Goal: Task Accomplishment & Management: Manage account settings

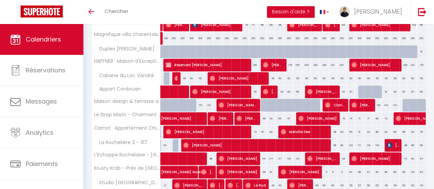
scroll to position [269, 0]
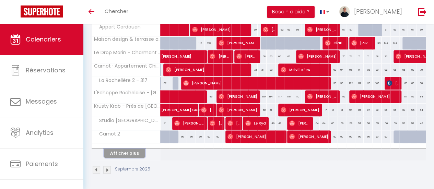
click at [129, 149] on button "Afficher plus" at bounding box center [124, 153] width 41 height 9
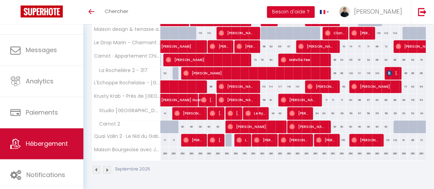
scroll to position [51, 0]
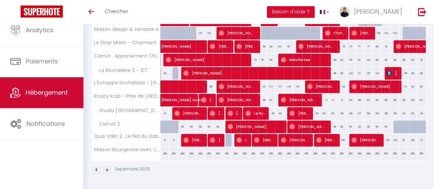
click at [42, 93] on span "Hébergement" at bounding box center [47, 92] width 42 height 9
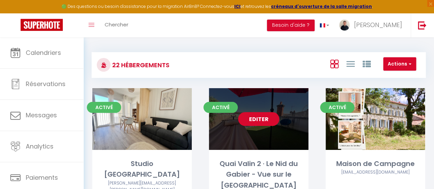
click at [252, 117] on link "Editer" at bounding box center [258, 119] width 41 height 14
select select "3"
select select "2"
select select "1"
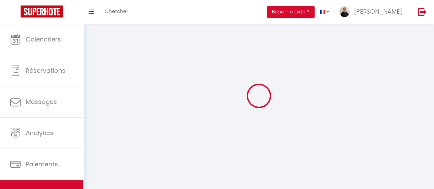
select select
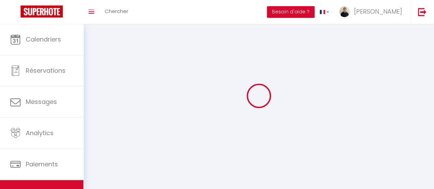
checkbox input "false"
select select
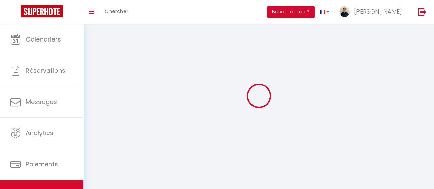
select select
select select "1"
select select
select select "28"
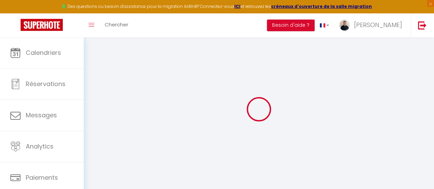
select select
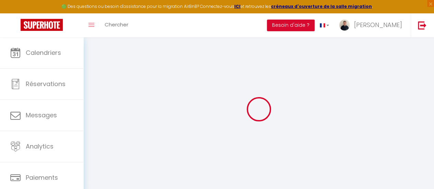
select select
checkbox input "false"
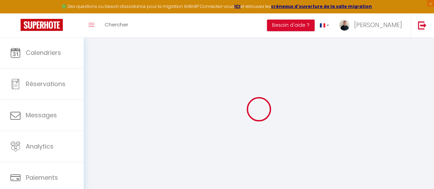
select select
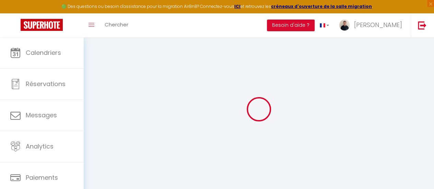
select select
checkbox input "false"
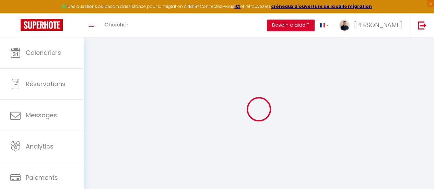
checkbox input "false"
select select
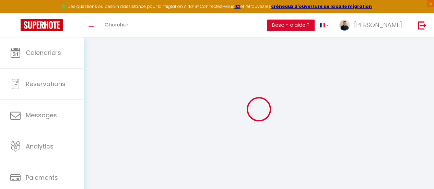
select select
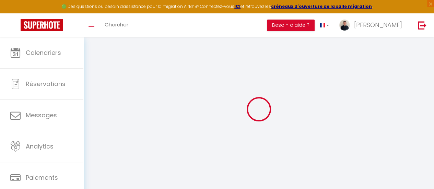
checkbox input "false"
select select
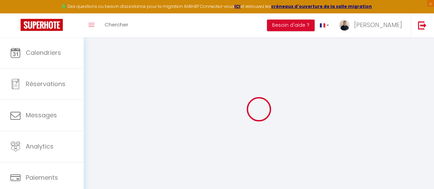
select select
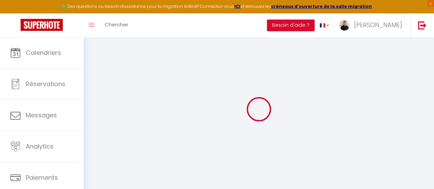
select select
checkbox input "false"
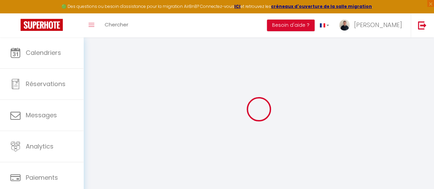
checkbox input "false"
select select
type input "Quai Valin 2 · Le Nid du Gabier - Vue sur le [GEOGRAPHIC_DATA]"
select select "2"
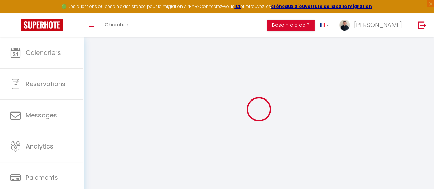
type input "120"
type input "60"
select select
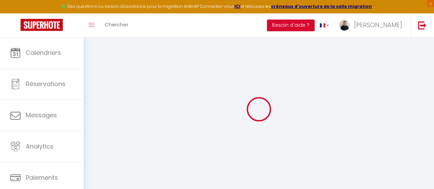
select select
type input "[STREET_ADDRESS]"
type input "17000"
type input "[GEOGRAPHIC_DATA]"
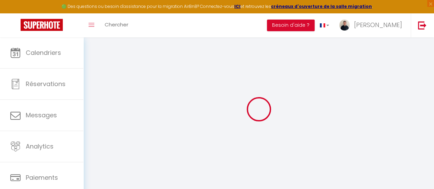
type input "[EMAIL_ADDRESS][DOMAIN_NAME]"
select select
checkbox input "false"
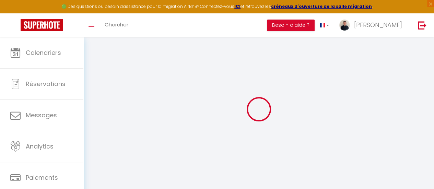
checkbox input "false"
type input "24"
type input "60"
type input "0"
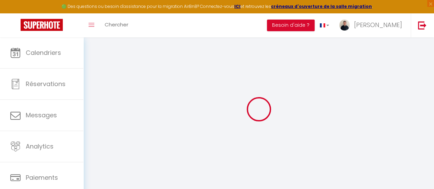
type input "0"
select select
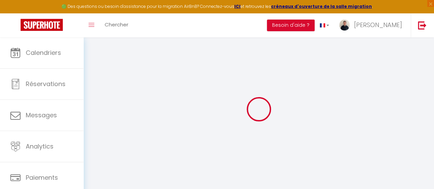
select select
checkbox input "false"
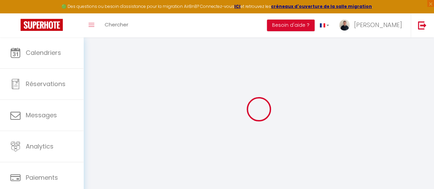
checkbox input "false"
select select "31803"
select select
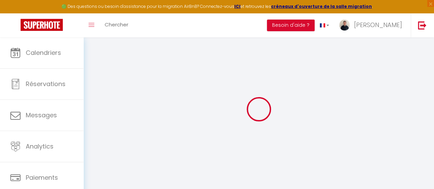
select select
checkbox input "false"
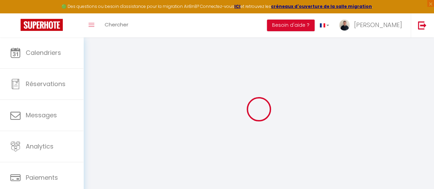
checkbox input "false"
select select
checkbox input "false"
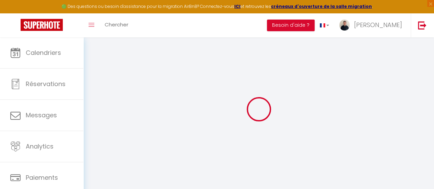
checkbox input "false"
select select "16:00"
select select "23:45"
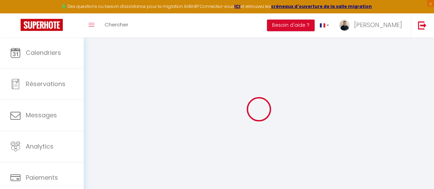
select select "10:00"
select select "30"
select select "120"
select select
checkbox input "false"
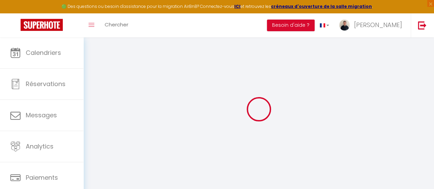
checkbox input "false"
select select
checkbox input "false"
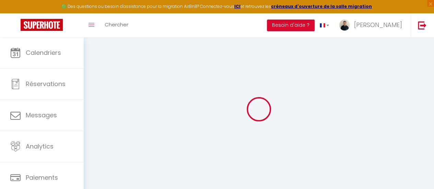
checkbox input "false"
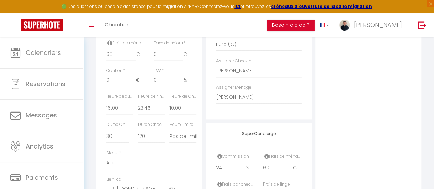
scroll to position [372, 0]
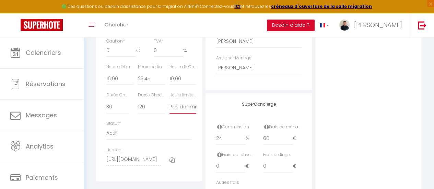
click at [173, 114] on select "Pas de limite 01:00 02:00 03:00 04:00 05:00 06:00 07:00 08:00 09:00 10:00 11:00…" at bounding box center [183, 107] width 27 height 13
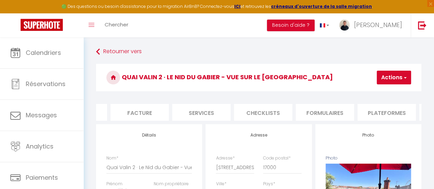
scroll to position [0, 112]
click at [372, 110] on li "Plateformes" at bounding box center [384, 112] width 58 height 17
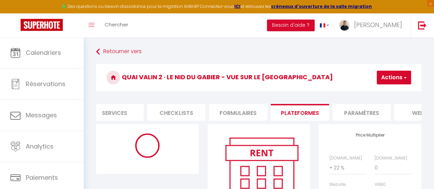
scroll to position [0, 200]
click at [370, 110] on li "Paramètres" at bounding box center [358, 112] width 58 height 17
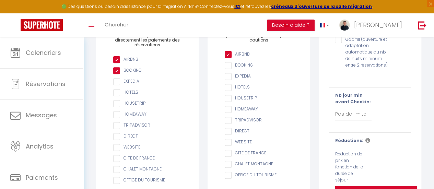
scroll to position [107, 0]
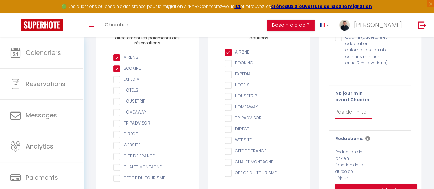
click at [348, 116] on select "Pas de limite 1 2 3 4 5 6 7" at bounding box center [353, 112] width 36 height 13
select select "1"
click at [335, 111] on select "Pas de limite 1 2 3 4 5 6 7" at bounding box center [353, 112] width 36 height 13
checkbox input "false"
click at [395, 132] on div "Gap fill (ouverture et adaptation automatique du nb de nuits mininum entre 2 ré…" at bounding box center [370, 118] width 82 height 175
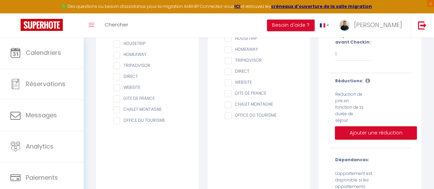
scroll to position [162, 0]
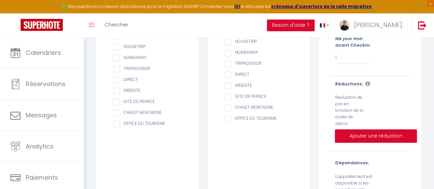
click at [365, 87] on icon at bounding box center [367, 83] width 5 height 5
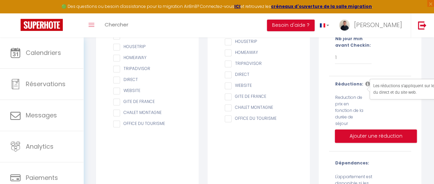
click at [386, 121] on div "Réductions: Reduction de prix en fonction de la durée de séjour Ajouter une réd…" at bounding box center [370, 114] width 91 height 66
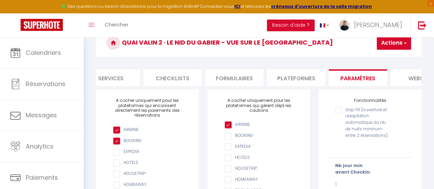
scroll to position [0, 0]
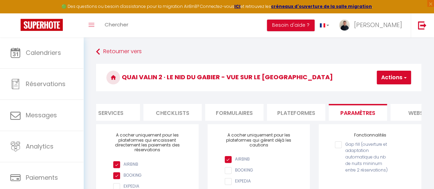
click at [380, 87] on h3 "Quai Valin 2 · Le Nid du Gabier - Vue sur le [GEOGRAPHIC_DATA]" at bounding box center [258, 77] width 325 height 27
click at [381, 78] on button "Actions" at bounding box center [394, 78] width 34 height 14
click at [373, 93] on input "Enregistrer" at bounding box center [376, 92] width 25 height 7
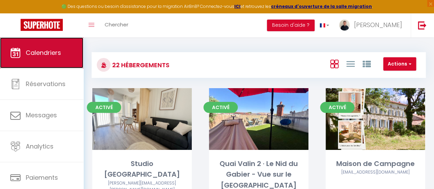
click at [56, 52] on span "Calendriers" at bounding box center [43, 52] width 35 height 9
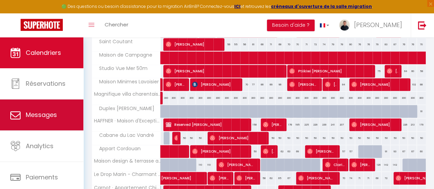
scroll to position [51, 0]
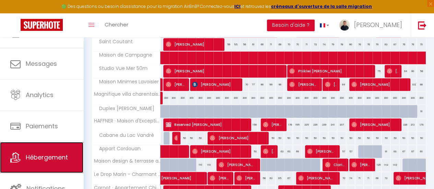
click at [52, 154] on span "Hébergement" at bounding box center [47, 157] width 42 height 9
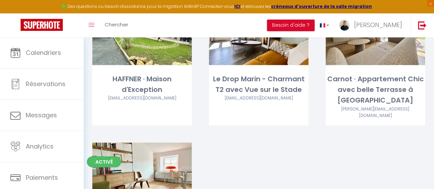
scroll to position [870, 0]
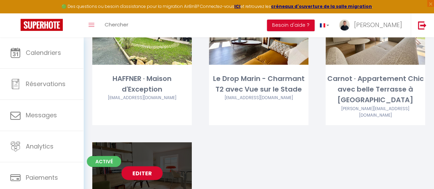
click at [154, 167] on link "Editer" at bounding box center [142, 174] width 41 height 14
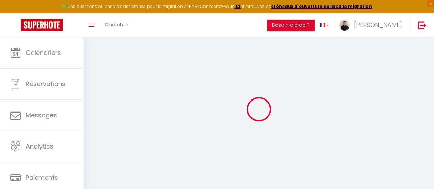
select select
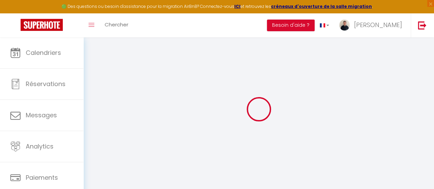
select select
checkbox input "false"
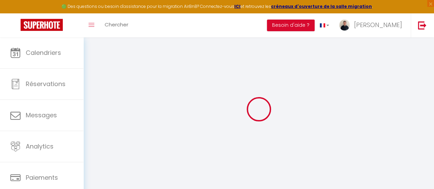
select select
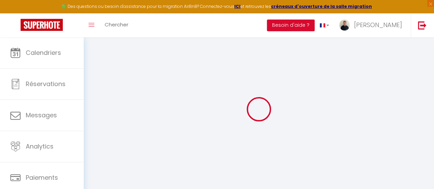
select select
checkbox input "false"
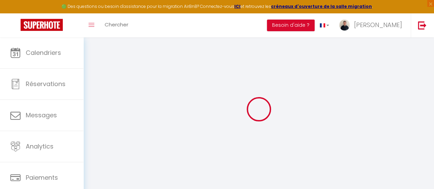
checkbox input "false"
select select
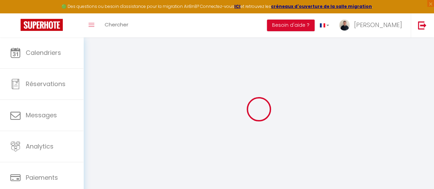
select select
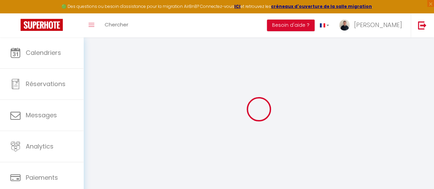
checkbox input "false"
select select
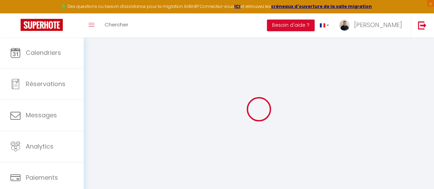
select select
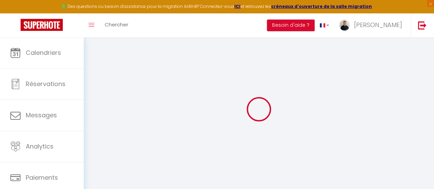
select select
checkbox input "false"
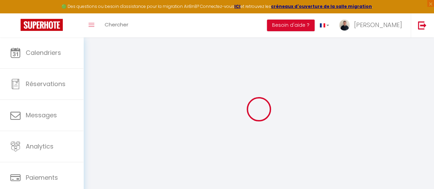
checkbox input "false"
select select
type input "Appart Cordouan"
type input "[PERSON_NAME]"
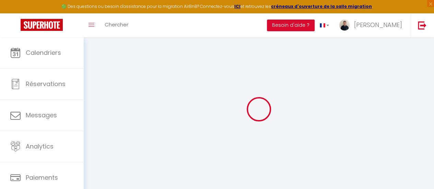
type input "Lenoir"
type input "60"
type input "50"
select select
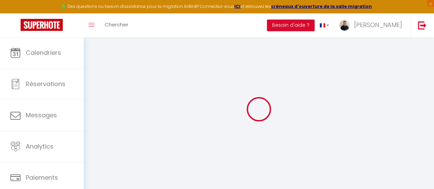
select select
type input "[STREET_ADDRESS]"
type input "17000"
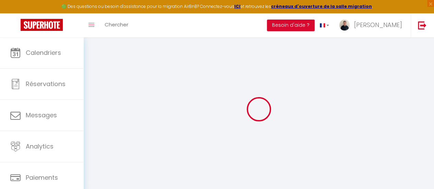
type input "[GEOGRAPHIC_DATA]"
type input "[EMAIL_ADDRESS][DOMAIN_NAME]"
select select
checkbox input "false"
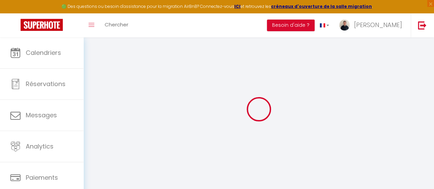
checkbox input "false"
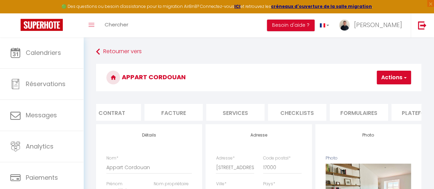
scroll to position [0, 81]
click at [407, 114] on li "Plateformes" at bounding box center [415, 112] width 58 height 17
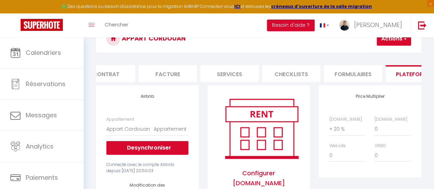
scroll to position [39, 0]
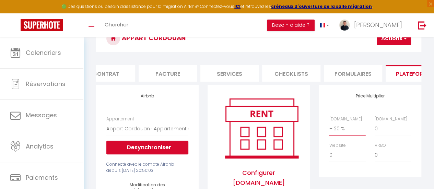
click at [339, 134] on select "0 + 1 % + 2 % + 3 % + 4 % + 5 % + 6 % + 7 % + 8 % + 9 %" at bounding box center [347, 128] width 36 height 13
click at [329, 127] on select "0 + 1 % + 2 % + 3 % + 4 % + 5 % + 6 % + 7 % + 8 % + 9 %" at bounding box center [347, 128] width 36 height 13
click at [391, 43] on button "Actions" at bounding box center [394, 39] width 34 height 14
click at [379, 56] on link "Enregistrer" at bounding box center [384, 53] width 54 height 9
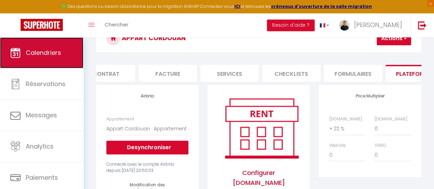
click at [43, 50] on span "Calendriers" at bounding box center [43, 52] width 35 height 9
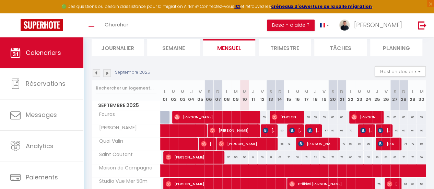
scroll to position [44, 0]
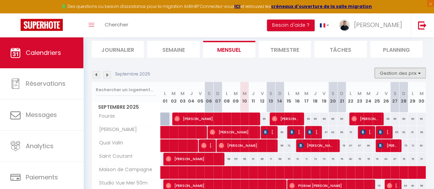
click at [385, 72] on button "Gestion des prix" at bounding box center [400, 73] width 51 height 10
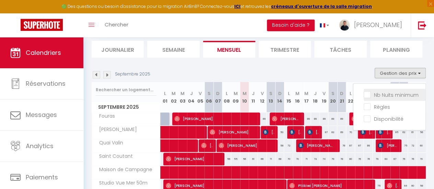
click at [364, 97] on input "Nb Nuits minimum" at bounding box center [395, 94] width 62 height 7
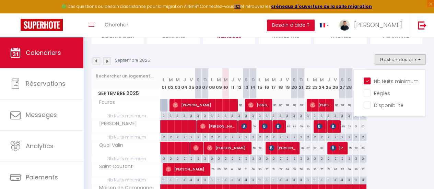
scroll to position [8, 0]
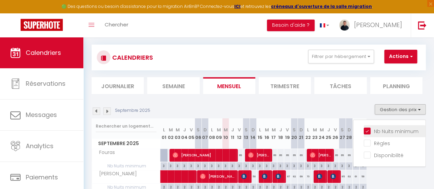
click at [364, 132] on input "Nb Nuits minimum" at bounding box center [395, 130] width 62 height 7
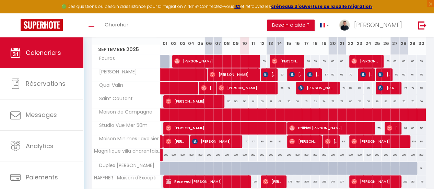
scroll to position [101, 0]
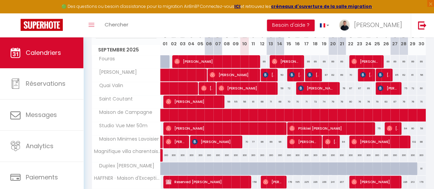
click at [226, 102] on div "56" at bounding box center [226, 101] width 9 height 13
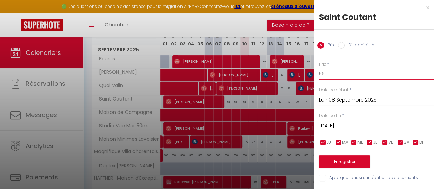
drag, startPoint x: 332, startPoint y: 72, endPoint x: 306, endPoint y: 74, distance: 25.8
click at [306, 74] on body "🟢 Des questions ou besoin d'assistance pour la migration AirBnB? Connectez-vous…" at bounding box center [217, 152] width 434 height 432
click at [422, 4] on div "x" at bounding box center [371, 7] width 115 height 8
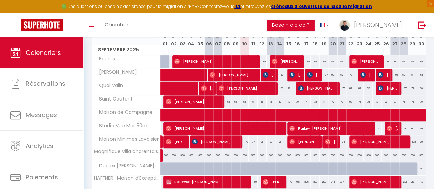
click at [226, 101] on div "56" at bounding box center [226, 101] width 9 height 13
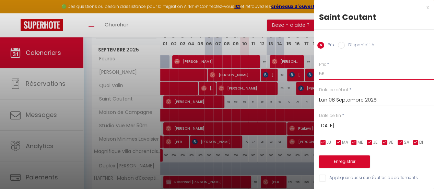
drag, startPoint x: 339, startPoint y: 75, endPoint x: 306, endPoint y: 79, distance: 33.5
click at [306, 79] on body "🟢 Des questions ou besoin d'assistance pour la migration AirBnB? Connectez-vous…" at bounding box center [217, 152] width 434 height 432
click at [349, 125] on input "[DATE]" at bounding box center [376, 126] width 115 height 9
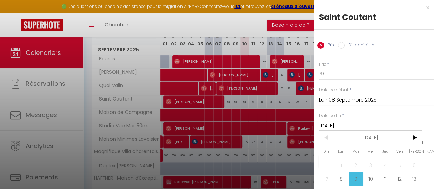
click at [422, 138] on div "Prix * 79 Statut * Disponible Indisponible Date de début * [DATE] < [DATE] > Di…" at bounding box center [374, 118] width 120 height 130
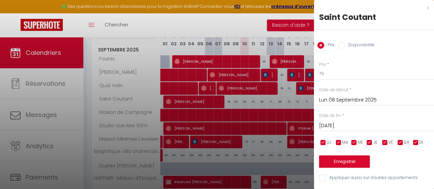
click at [347, 121] on div "[DATE] < [DATE] > Dim Lun Mar Mer Jeu Ven Sam 1 2 3 4 5 6 7 8 9 10 11 12 13 14 …" at bounding box center [376, 125] width 115 height 12
click at [349, 123] on input "[DATE]" at bounding box center [376, 126] width 115 height 9
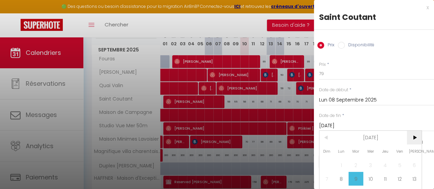
click at [415, 138] on span ">" at bounding box center [414, 138] width 15 height 14
click at [368, 163] on span "1" at bounding box center [371, 165] width 15 height 14
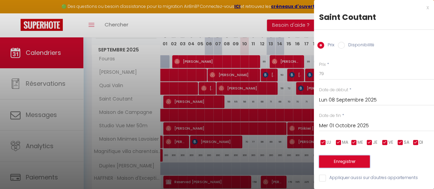
click at [353, 162] on button "Enregistrer" at bounding box center [344, 162] width 51 height 12
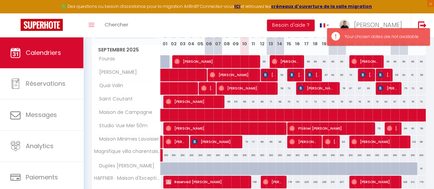
click at [241, 102] on div "56" at bounding box center [244, 101] width 9 height 13
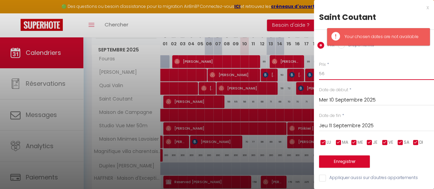
click at [339, 78] on input "56" at bounding box center [376, 74] width 115 height 12
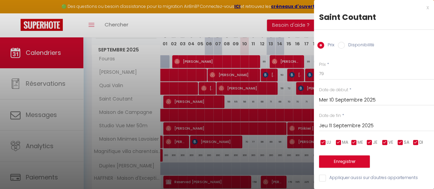
click at [349, 124] on input "Jeu 11 Septembre 2025" at bounding box center [376, 126] width 115 height 9
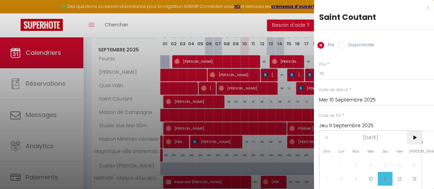
click at [415, 136] on span ">" at bounding box center [414, 138] width 15 height 14
click at [367, 160] on span "1" at bounding box center [371, 165] width 15 height 14
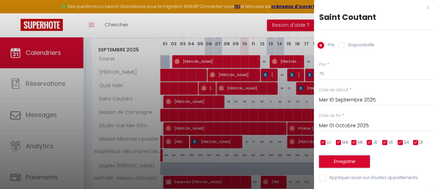
click at [354, 162] on button "Enregistrer" at bounding box center [344, 162] width 51 height 12
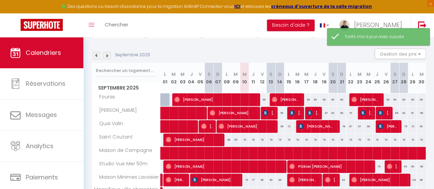
scroll to position [62, 0]
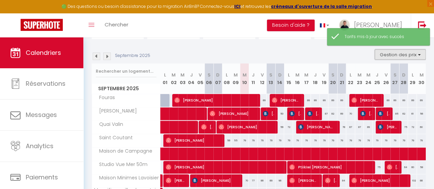
click at [408, 53] on button "Gestion des prix" at bounding box center [400, 54] width 51 height 10
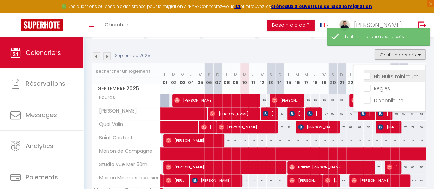
click at [364, 76] on input "Nb Nuits minimum" at bounding box center [395, 75] width 62 height 7
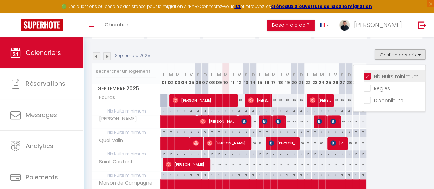
click at [364, 76] on input "Nb Nuits minimum" at bounding box center [395, 75] width 62 height 7
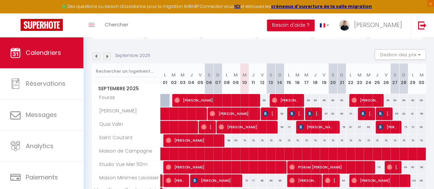
click at [240, 63] on div "Septembre 2025 Gestion des prix Nb Nuits minimum Règles Disponibilité" at bounding box center [259, 56] width 334 height 14
click at [397, 56] on button "Gestion des prix" at bounding box center [400, 54] width 51 height 10
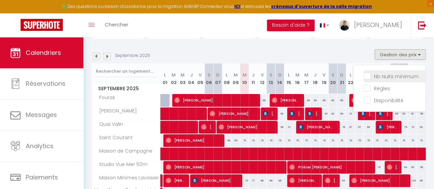
click at [364, 76] on input "Nb Nuits minimum" at bounding box center [395, 75] width 62 height 7
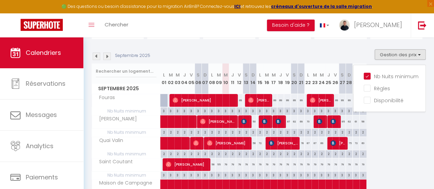
click at [226, 175] on div "3" at bounding box center [225, 175] width 7 height 7
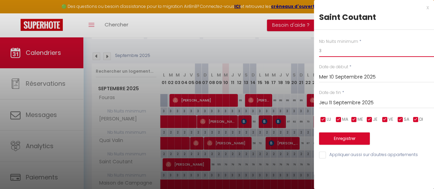
click at [326, 52] on input "3" at bounding box center [376, 51] width 115 height 12
click at [351, 105] on input "Jeu 11 Septembre 2025" at bounding box center [376, 103] width 115 height 9
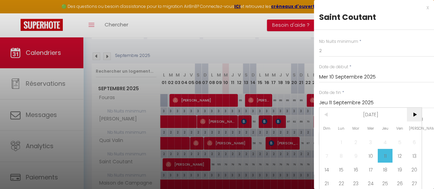
click at [414, 121] on span ">" at bounding box center [414, 115] width 15 height 14
click at [372, 142] on span "1" at bounding box center [371, 142] width 15 height 14
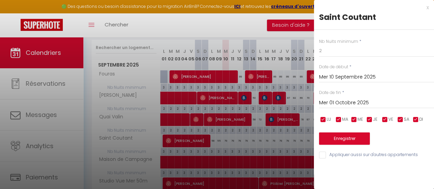
scroll to position [87, 0]
click at [351, 140] on button "Enregistrer" at bounding box center [344, 139] width 51 height 12
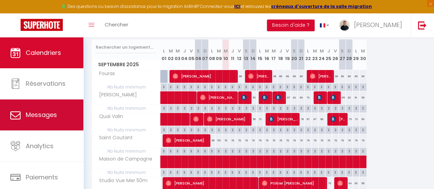
scroll to position [51, 0]
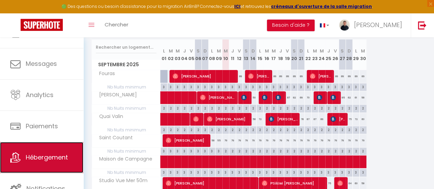
click at [47, 148] on link "Hébergement" at bounding box center [41, 157] width 83 height 31
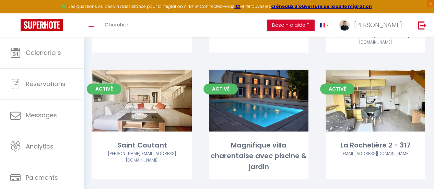
scroll to position [425, 0]
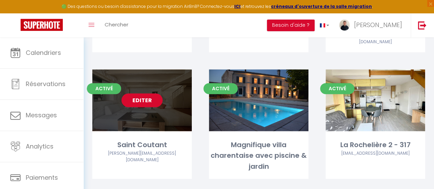
click at [151, 93] on link "Editer" at bounding box center [142, 100] width 41 height 14
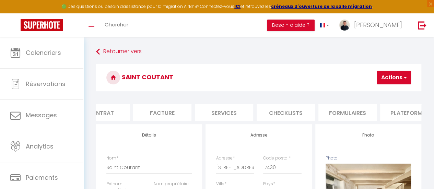
scroll to position [0, 87]
click at [354, 112] on li "Formulaires" at bounding box center [347, 112] width 58 height 17
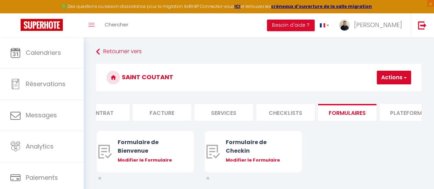
click at [389, 112] on li "Plateformes" at bounding box center [409, 112] width 58 height 17
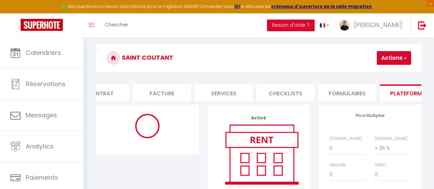
scroll to position [20, 0]
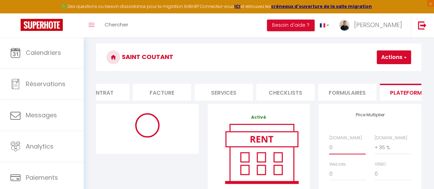
click at [342, 152] on select "0 + 1 % + 2 % + 3 % + 4 % + 5 % + 6 % + 7 % + 8 % + 9 %" at bounding box center [347, 147] width 36 height 13
click at [329, 146] on select "0 + 1 % + 2 % + 3 % + 4 % + 5 % + 6 % + 7 % + 8 % + 9 %" at bounding box center [347, 147] width 36 height 13
click at [391, 53] on button "Actions" at bounding box center [394, 57] width 34 height 14
click at [370, 73] on link "Enregistrer" at bounding box center [384, 72] width 54 height 9
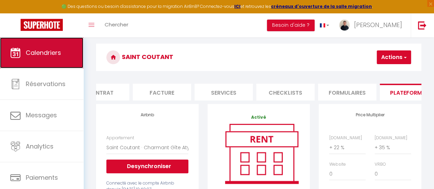
click at [52, 47] on link "Calendriers" at bounding box center [41, 52] width 83 height 31
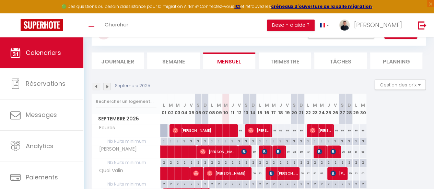
scroll to position [32, 0]
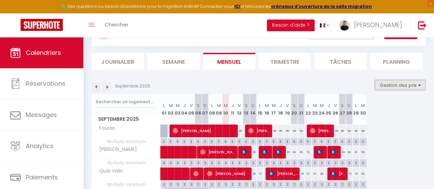
click at [381, 84] on button "Gestion des prix" at bounding box center [400, 85] width 51 height 10
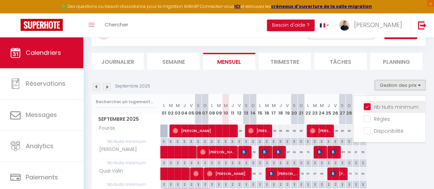
click at [364, 107] on input "Nb Nuits minimum" at bounding box center [395, 106] width 62 height 7
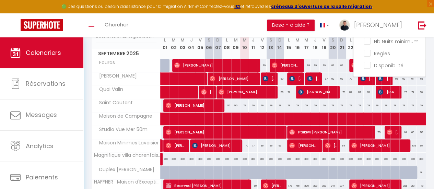
scroll to position [0, 0]
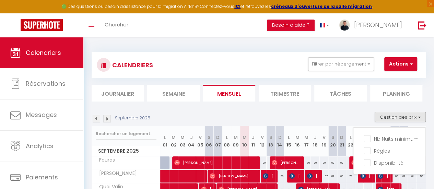
click at [112, 115] on div "Septembre 2025" at bounding box center [122, 119] width 61 height 8
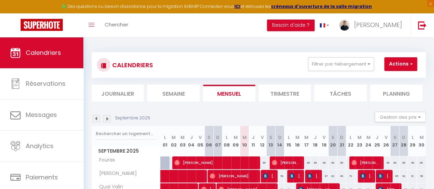
click at [108, 116] on img at bounding box center [107, 119] width 8 height 8
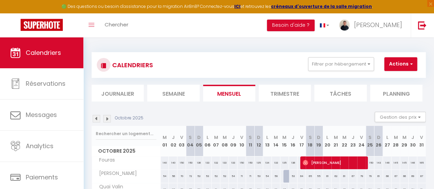
click at [98, 121] on img at bounding box center [97, 119] width 8 height 8
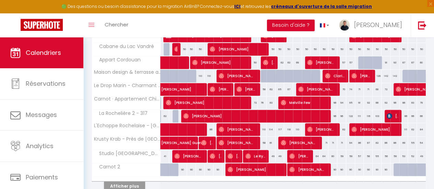
scroll to position [250, 0]
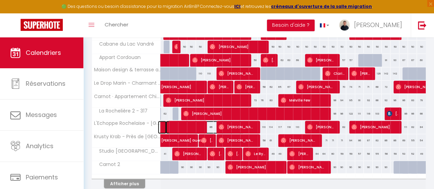
click at [190, 124] on span at bounding box center [205, 127] width 79 height 13
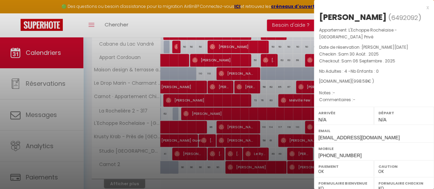
click at [421, 8] on div "x" at bounding box center [371, 7] width 115 height 8
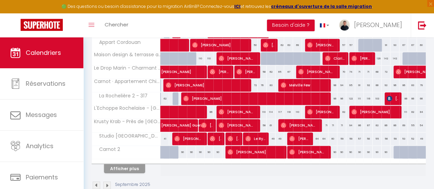
scroll to position [267, 0]
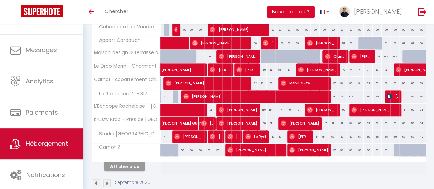
scroll to position [51, 0]
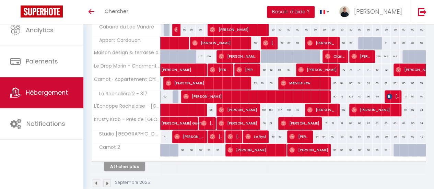
click at [52, 93] on span "Hébergement" at bounding box center [47, 92] width 42 height 9
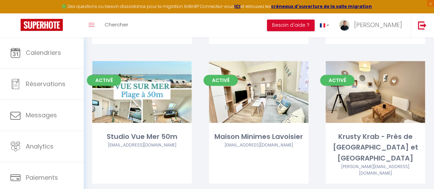
scroll to position [293, 0]
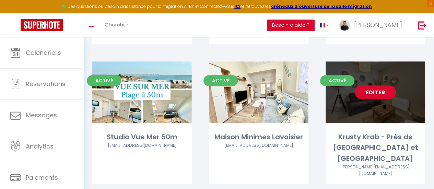
click at [380, 85] on link "Editer" at bounding box center [375, 92] width 41 height 14
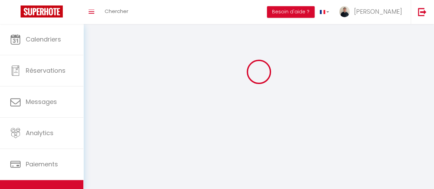
select select
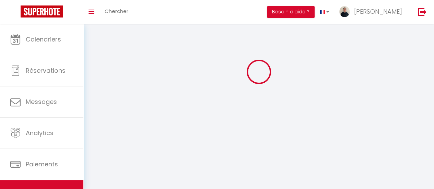
select select "1"
select select
checkbox input "false"
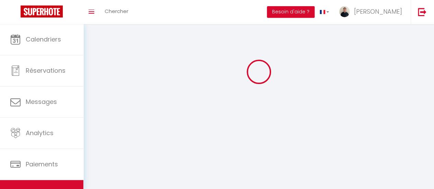
checkbox input "false"
select select "28"
select select
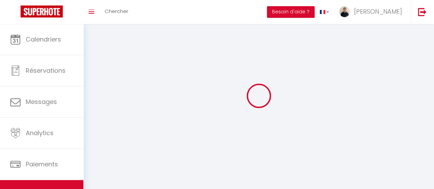
select select
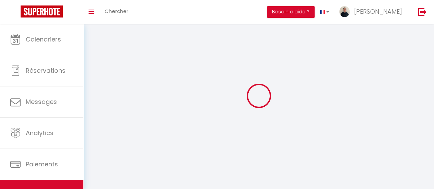
checkbox input "false"
select select
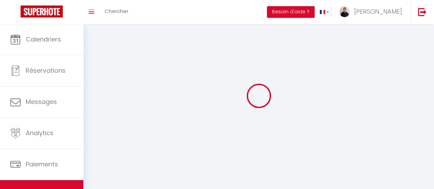
select select
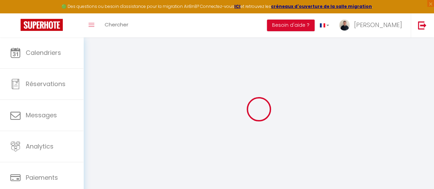
select select
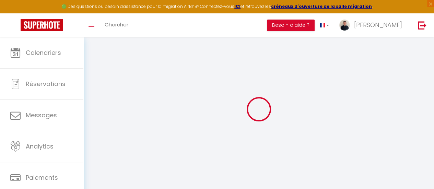
select select
checkbox input "false"
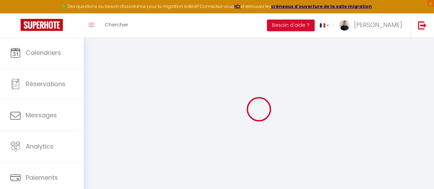
select select
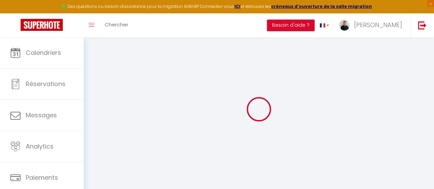
select select
checkbox input "false"
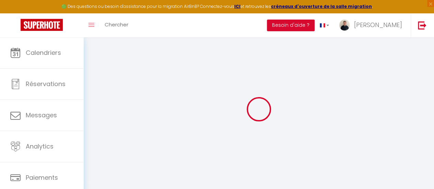
checkbox input "false"
select select
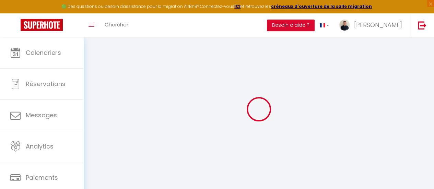
select select
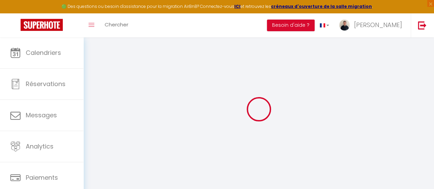
checkbox input "false"
select select
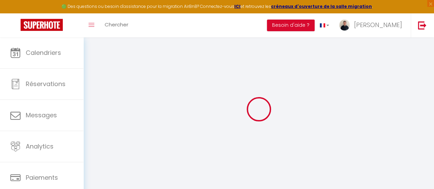
select select
type input "Krusty Krab - Près de [GEOGRAPHIC_DATA] et [GEOGRAPHIC_DATA]"
type input "[PERSON_NAME]"
type input "Pastor"
select select "2"
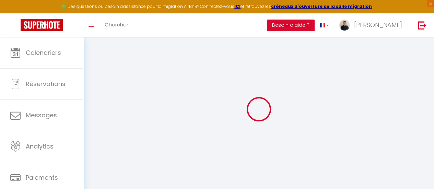
type input "60"
type input "50"
select select
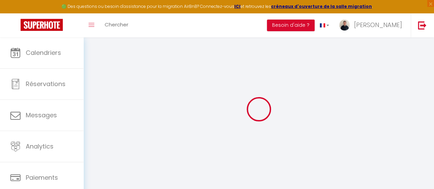
select select
type input "17 rue Paul Emile Victor"
type input "17000"
type input "[GEOGRAPHIC_DATA]"
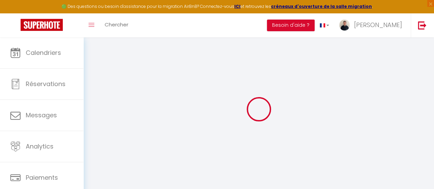
type input "[EMAIL_ADDRESS][DOMAIN_NAME]"
select select
checkbox input "false"
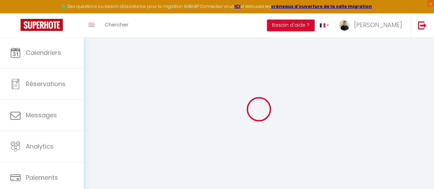
checkbox input "false"
type input "24"
type input "50"
type input "0"
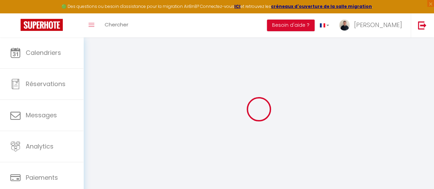
type input "0"
select select
checkbox input "false"
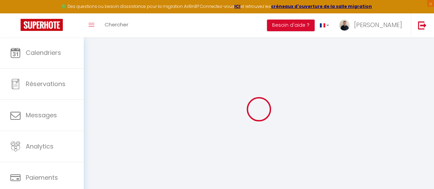
checkbox input "false"
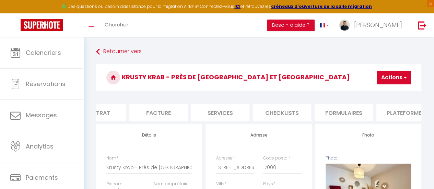
scroll to position [0, 91]
click at [389, 112] on li "Plateformes" at bounding box center [405, 112] width 58 height 17
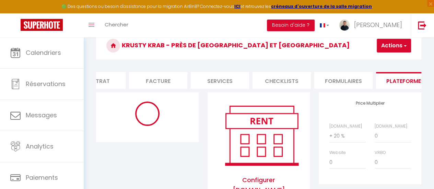
scroll to position [32, 0]
click at [336, 83] on li "Formulaires" at bounding box center [343, 80] width 58 height 17
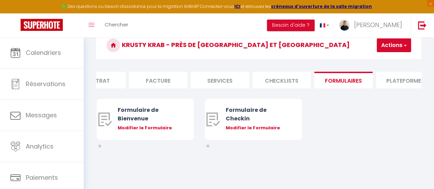
click at [392, 74] on li "Plateformes" at bounding box center [405, 80] width 58 height 17
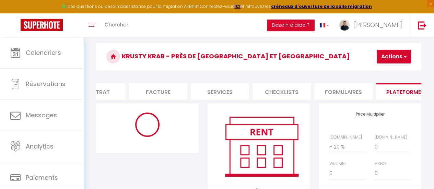
scroll to position [20, 0]
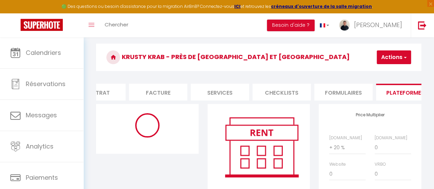
click at [174, 94] on li "Facture" at bounding box center [158, 92] width 58 height 17
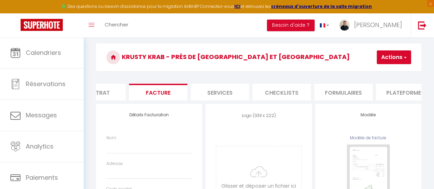
scroll to position [0, 293]
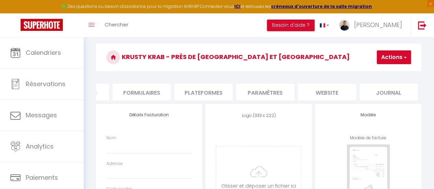
select select
click at [256, 96] on li "Paramètres" at bounding box center [265, 92] width 58 height 17
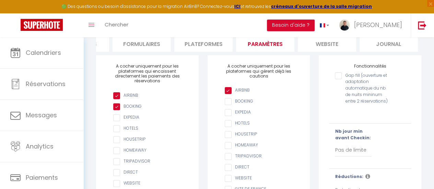
scroll to position [65, 0]
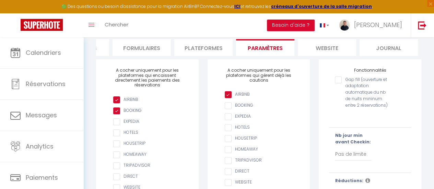
click at [208, 50] on li "Plateformes" at bounding box center [203, 47] width 58 height 17
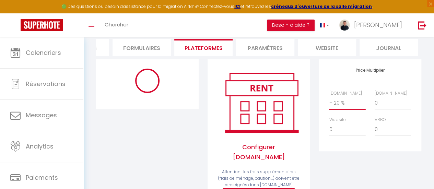
click at [343, 107] on select "0 + 1 % + 2 % + 3 % + 4 % + 5 % + 6 % + 7 % + 8 % + 9 %" at bounding box center [347, 102] width 36 height 13
select select "+ 22 %"
click at [329, 102] on select "0 + 1 % + 2 % + 3 % + 4 % + 5 % + 6 % + 7 % + 8 % + 9 %" at bounding box center [347, 102] width 36 height 13
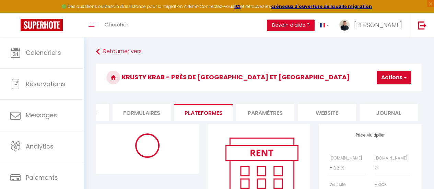
click at [393, 76] on button "Actions" at bounding box center [394, 78] width 34 height 14
click at [378, 90] on link "Enregistrer" at bounding box center [384, 92] width 54 height 9
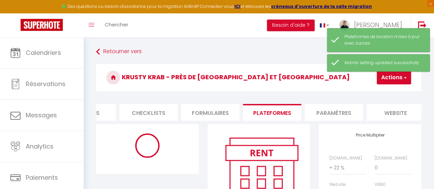
click at [157, 112] on li "Checklists" at bounding box center [148, 112] width 58 height 17
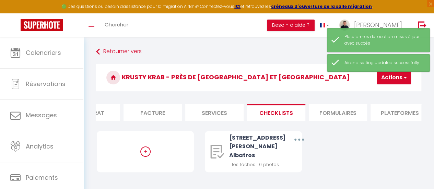
scroll to position [0, 95]
click at [213, 110] on li "Services" at bounding box center [215, 112] width 58 height 17
select select
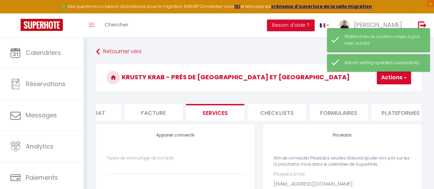
click at [159, 104] on li "Facture" at bounding box center [153, 112] width 58 height 17
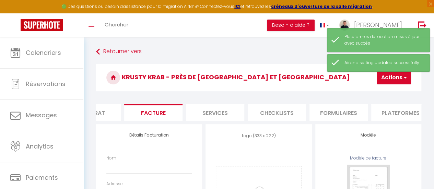
select select
click at [111, 107] on li "Contrat" at bounding box center [91, 112] width 58 height 17
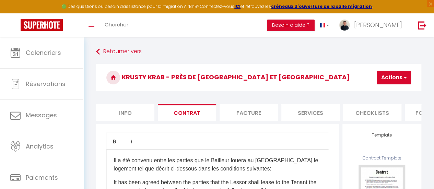
select select "EUR"
select select
select select "12738-1477472862788896651"
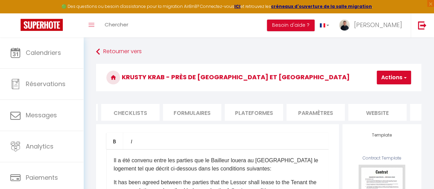
scroll to position [0, 244]
click at [253, 114] on li "Plateformes" at bounding box center [252, 112] width 58 height 17
select select
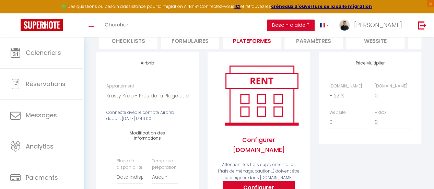
scroll to position [70, 0]
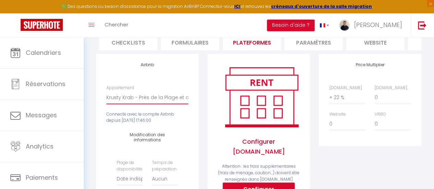
click at [162, 103] on select "Marius Lacroix · Soleil Marin - Appartement Neuf avec Terrasse - Agathe.sauvard…" at bounding box center [147, 97] width 82 height 13
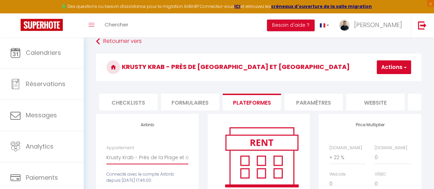
scroll to position [6, 0]
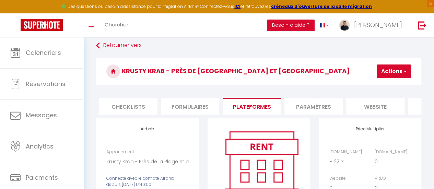
click at [400, 66] on button "Actions" at bounding box center [394, 72] width 34 height 14
click at [379, 84] on link "Enregistrer" at bounding box center [384, 86] width 54 height 9
select select "EUR"
select select
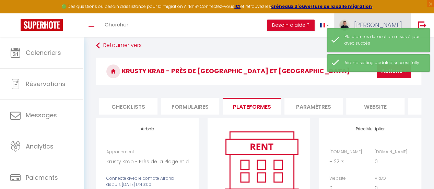
click at [388, 23] on span "[PERSON_NAME]" at bounding box center [378, 25] width 48 height 9
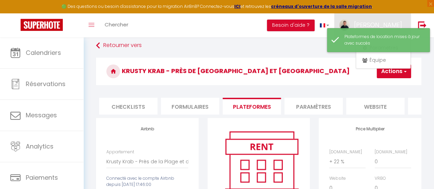
click at [369, 47] on div "Plateformes de location mises à jour avec succès" at bounding box center [378, 40] width 103 height 24
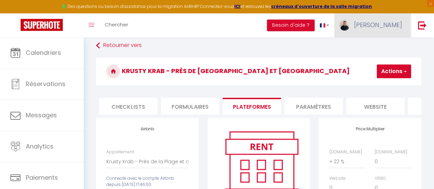
click at [382, 22] on link "[PERSON_NAME]" at bounding box center [372, 25] width 77 height 24
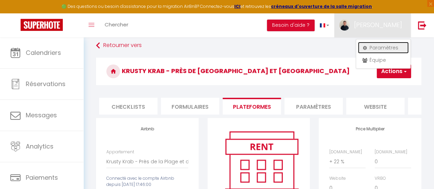
click at [376, 44] on link "Paramètres" at bounding box center [383, 48] width 51 height 12
select select "fr"
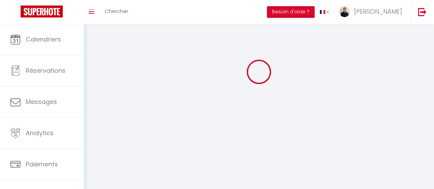
type input "[PERSON_NAME]"
type input "Pastor"
type input "0771451822"
type input "4 rue Andrée Chedid"
type input "17700"
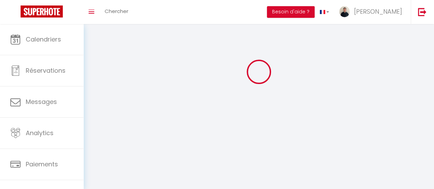
type input "Surgères"
select select "28"
type input "NHqCsU4Ixv3vBWdaaYg2Y8pqN"
type input "2cbGK5cevcLgHZwuLNWBoIkbo"
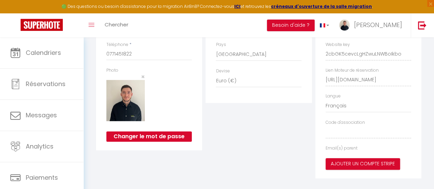
type input "NHqCsU4Ixv3vBWdaaYg2Y8pqN"
type input "2cbGK5cevcLgHZwuLNWBoIkbo"
type input "https://app.superhote.com/#/get-available-rentals/2cbGK5cevcLgHZwuLNWBoIkbo"
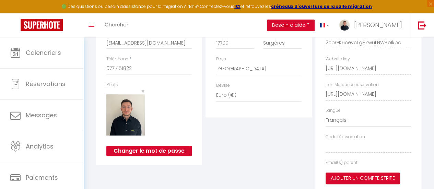
select select "fr"
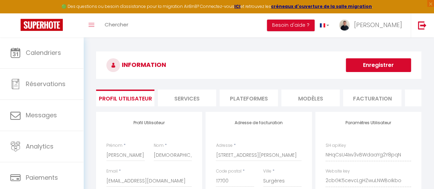
click at [252, 98] on li "Plateformes" at bounding box center [249, 98] width 58 height 17
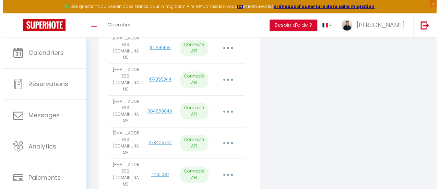
scroll to position [432, 0]
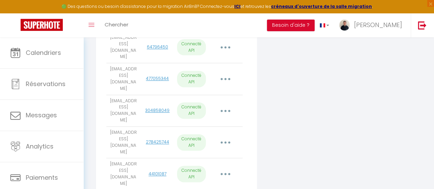
select select "74875"
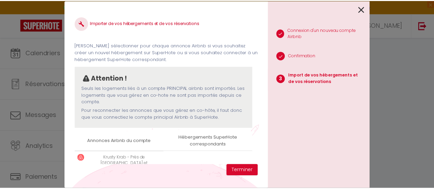
scroll to position [32, 0]
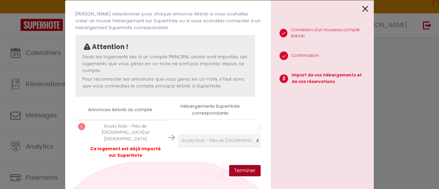
click at [251, 165] on button "Terminer" at bounding box center [245, 171] width 32 height 12
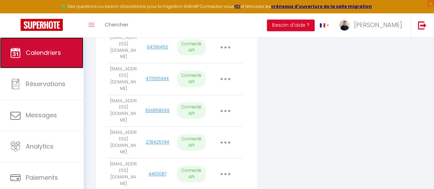
click at [48, 45] on link "Calendriers" at bounding box center [41, 52] width 83 height 31
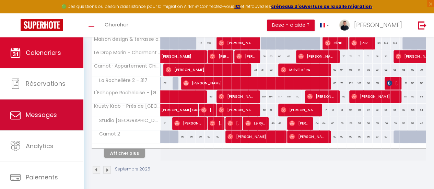
scroll to position [51, 0]
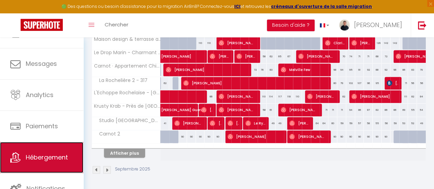
click at [50, 158] on span "Hébergement" at bounding box center [47, 157] width 42 height 9
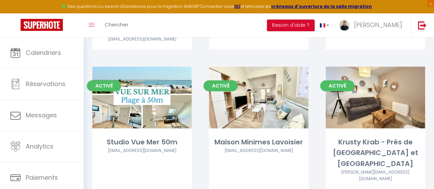
scroll to position [288, 0]
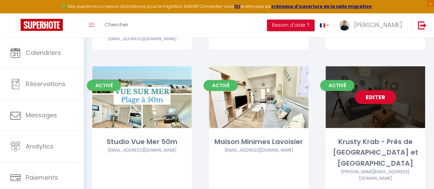
click at [381, 91] on link "Editer" at bounding box center [375, 97] width 41 height 14
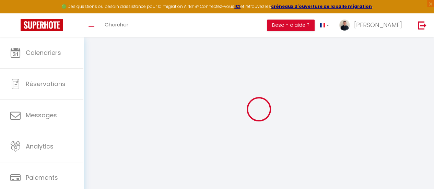
select select
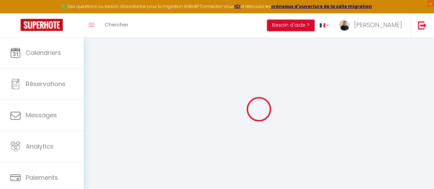
select select
checkbox input "false"
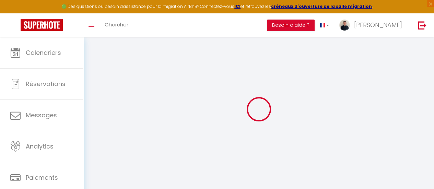
select select
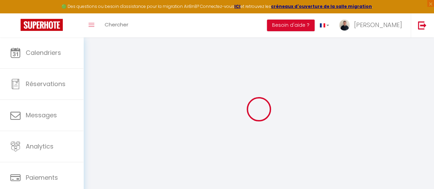
select select
checkbox input "false"
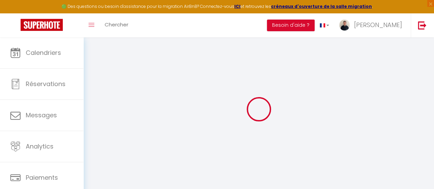
select select
checkbox input "false"
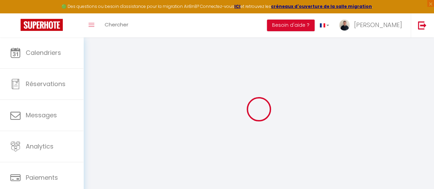
select select
checkbox input "false"
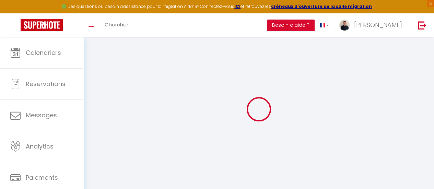
select select "16:00"
select select
select select "10:00"
select select "30"
select select "120"
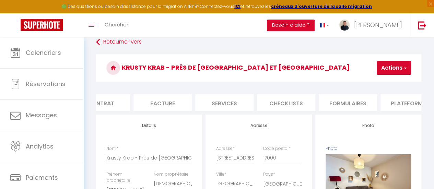
scroll to position [0, 87]
drag, startPoint x: 416, startPoint y: 99, endPoint x: 343, endPoint y: 117, distance: 75.2
click at [416, 99] on li "Plateformes" at bounding box center [409, 102] width 58 height 17
select select
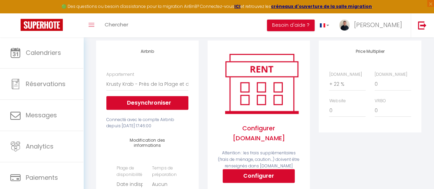
scroll to position [82, 0]
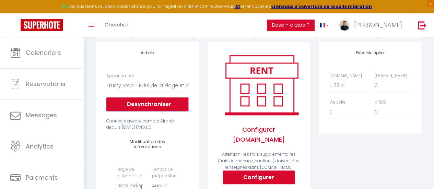
click at [140, 110] on button "Desynchroniser" at bounding box center [147, 105] width 82 height 14
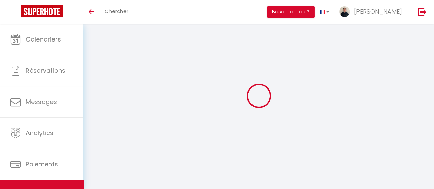
scroll to position [24, 0]
select select "+ 22 %"
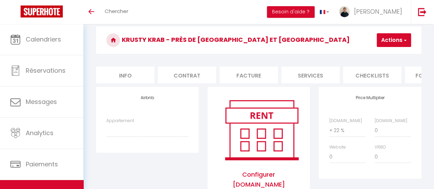
scroll to position [0, 0]
click at [138, 134] on select "Marius Lacroix · Soleil Marin - Appartement Neuf avec Terrasse - Agathe.sauvard…" at bounding box center [147, 130] width 82 height 13
select select "12738-1477472862788896651"
click at [106, 129] on select "Marius Lacroix · Soleil Marin - Appartement Neuf avec Terrasse - Agathe.sauvard…" at bounding box center [147, 130] width 82 height 13
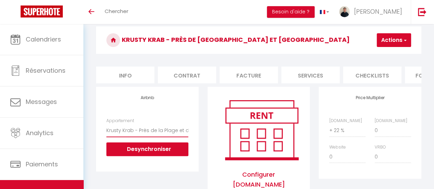
scroll to position [120, 0]
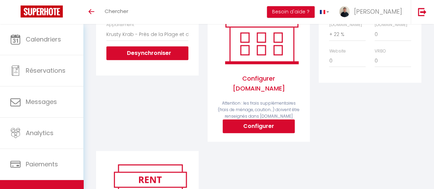
click at [194, 124] on div "Airbnb Appartement Marius Lacroix · Soleil Marin - Appartement Neuf avec Terras…" at bounding box center [148, 71] width 112 height 160
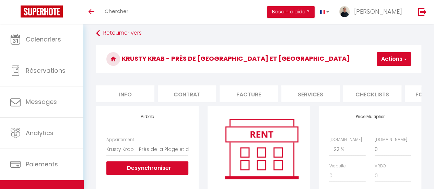
scroll to position [0, 0]
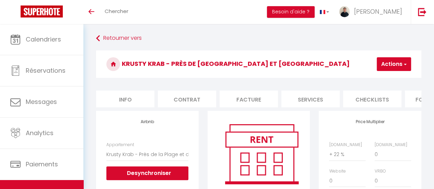
click at [390, 64] on button "Actions" at bounding box center [394, 64] width 34 height 14
click at [380, 79] on link "Enregistrer" at bounding box center [384, 79] width 54 height 9
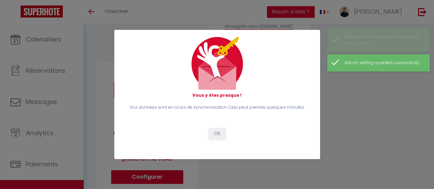
scroll to position [211, 0]
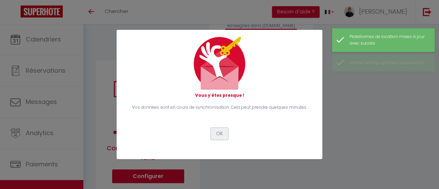
click at [220, 131] on button "OK" at bounding box center [219, 134] width 17 height 12
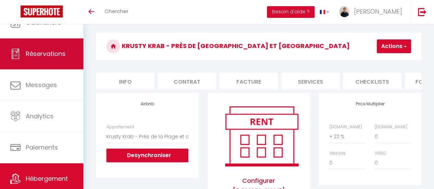
scroll to position [0, 0]
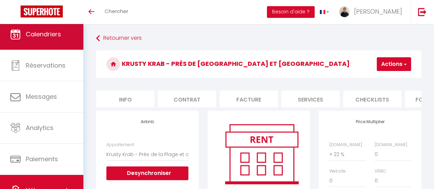
click at [61, 42] on link "Calendriers" at bounding box center [41, 34] width 83 height 31
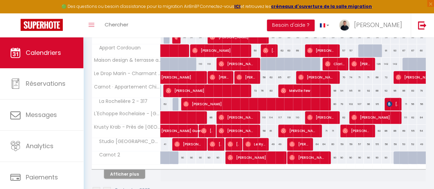
scroll to position [282, 0]
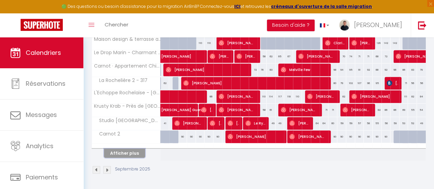
click at [134, 149] on button "Afficher plus" at bounding box center [124, 153] width 41 height 9
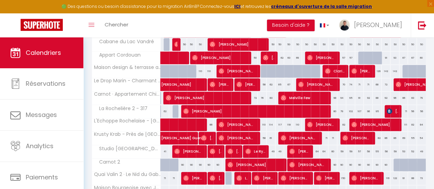
scroll to position [248, 0]
